Goal: Navigation & Orientation: Find specific page/section

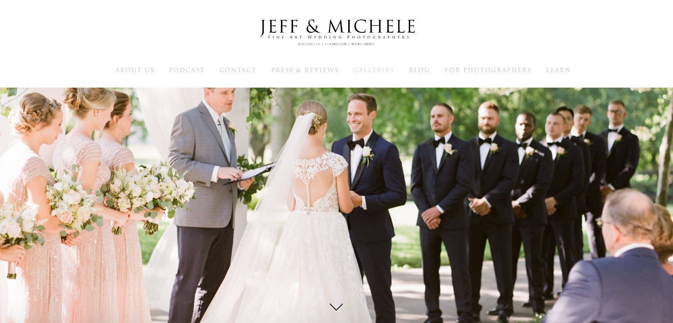
click at [391, 69] on span "Galleries" at bounding box center [373, 70] width 41 height 8
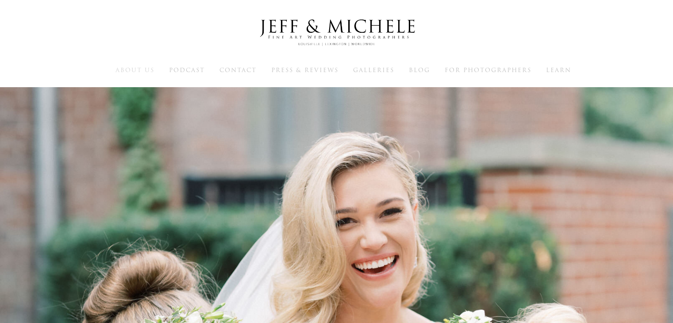
click at [138, 68] on span "About Us" at bounding box center [134, 70] width 39 height 8
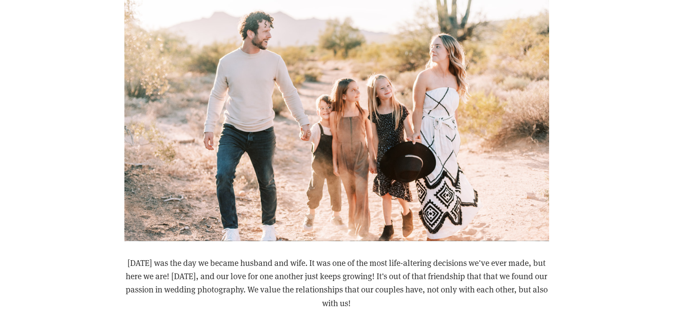
scroll to position [458, 0]
